Goal: Use online tool/utility: Utilize a website feature to perform a specific function

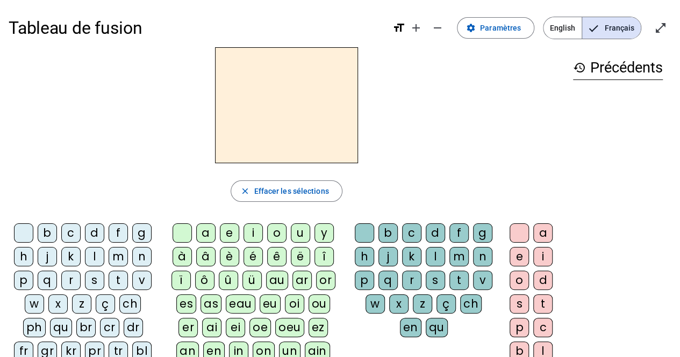
click at [113, 253] on div "m" at bounding box center [118, 256] width 19 height 19
click at [204, 232] on div "a" at bounding box center [205, 233] width 19 height 19
click at [91, 255] on div "l" at bounding box center [94, 256] width 19 height 19
click at [437, 281] on div "s" at bounding box center [435, 280] width 19 height 19
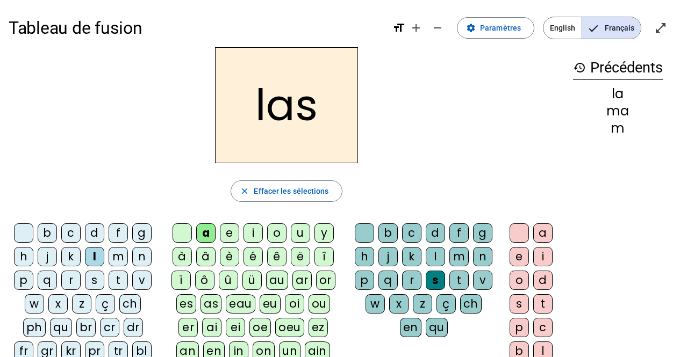
click at [25, 284] on div "p" at bounding box center [23, 280] width 19 height 19
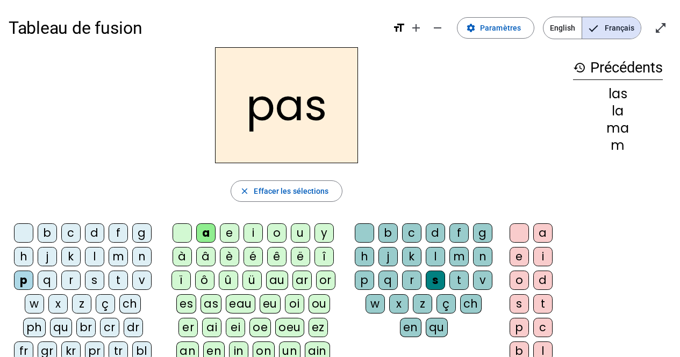
click at [123, 277] on div "t" at bounding box center [118, 280] width 19 height 19
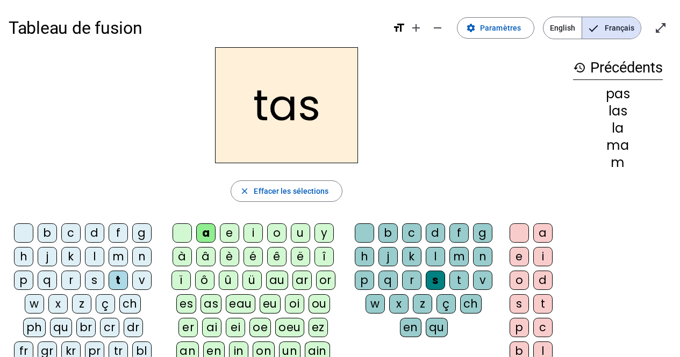
click at [362, 233] on div at bounding box center [364, 233] width 19 height 19
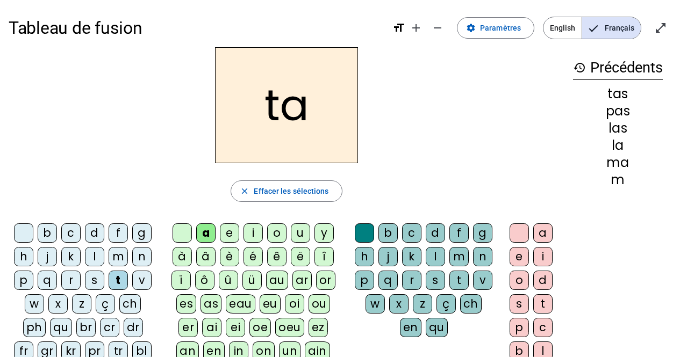
click at [98, 255] on div "l" at bounding box center [94, 256] width 19 height 19
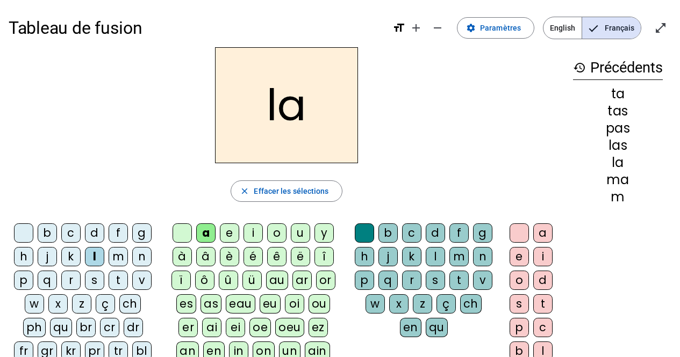
click at [95, 285] on div "s" at bounding box center [94, 280] width 19 height 19
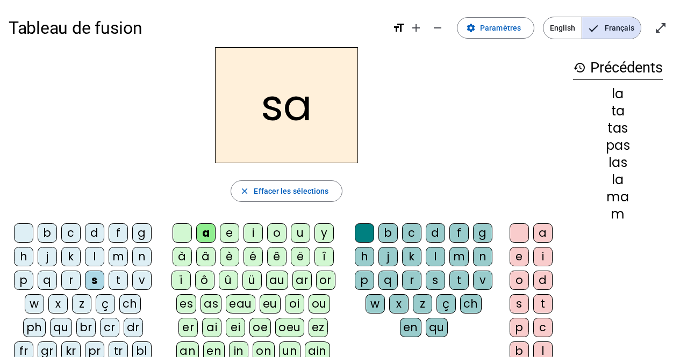
click at [429, 255] on div "l" at bounding box center [435, 256] width 19 height 19
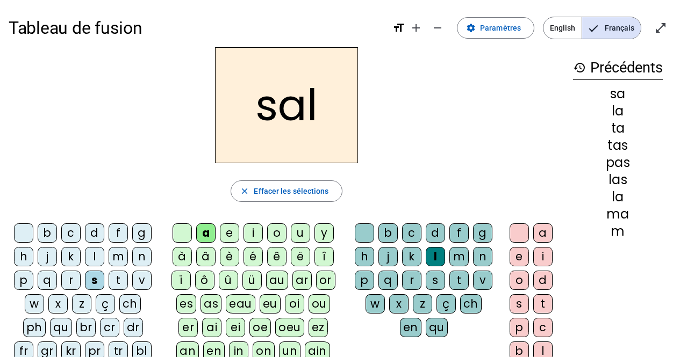
click at [117, 261] on div "m" at bounding box center [118, 256] width 19 height 19
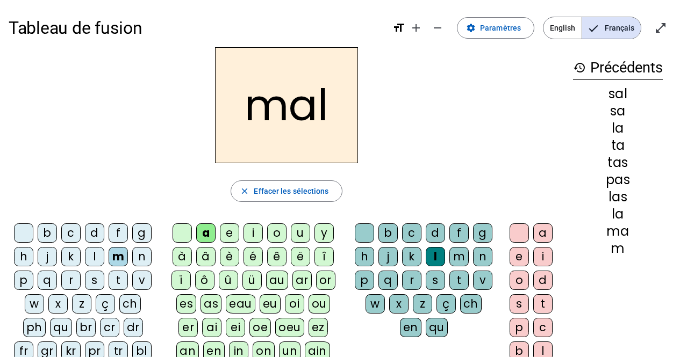
click at [51, 233] on div "b" at bounding box center [47, 233] width 19 height 19
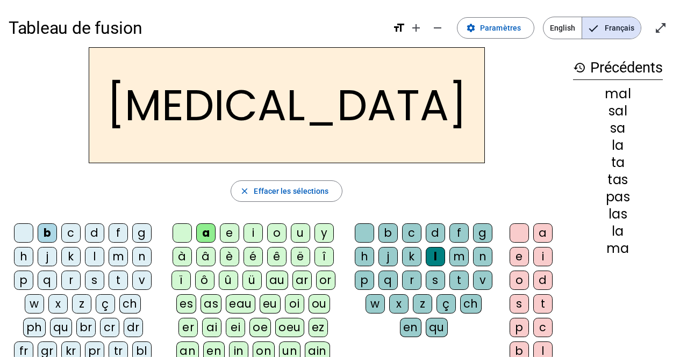
click at [436, 285] on div "s" at bounding box center [435, 280] width 19 height 19
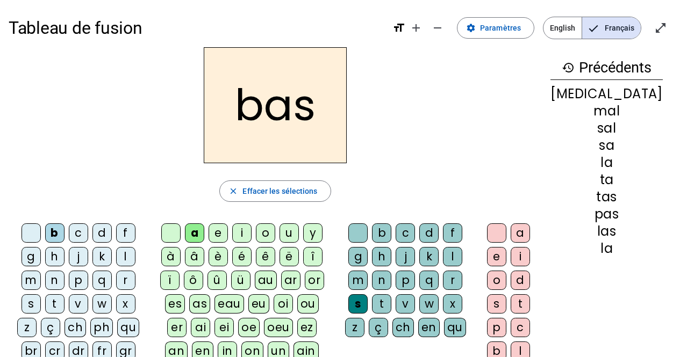
click at [69, 280] on div "p" at bounding box center [78, 280] width 19 height 19
